Goal: Task Accomplishment & Management: Use online tool/utility

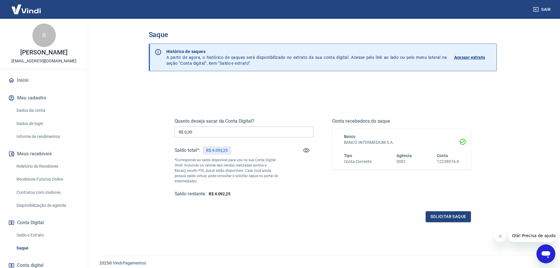
click at [216, 137] on input "R$ 0,00" at bounding box center [244, 131] width 139 height 11
type input "R$ 4.092,25"
click at [451, 218] on button "Solicitar saque" at bounding box center [448, 216] width 45 height 11
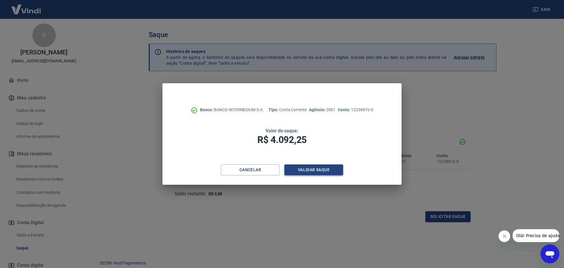
click at [320, 171] on button "Validar saque" at bounding box center [313, 169] width 59 height 11
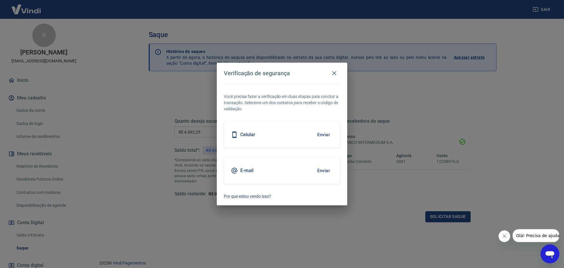
click at [323, 170] on button "Enviar" at bounding box center [323, 170] width 19 height 12
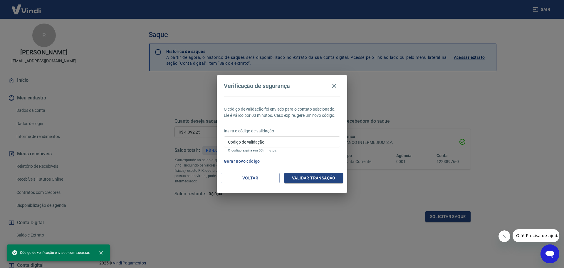
click at [237, 138] on div "Código de validação Código de validação O código expira em 03 minutos." at bounding box center [282, 144] width 116 height 16
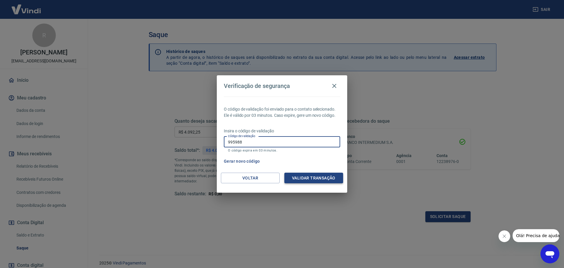
type input "995988"
click at [298, 177] on button "Validar transação" at bounding box center [313, 178] width 59 height 11
